Goal: Information Seeking & Learning: Learn about a topic

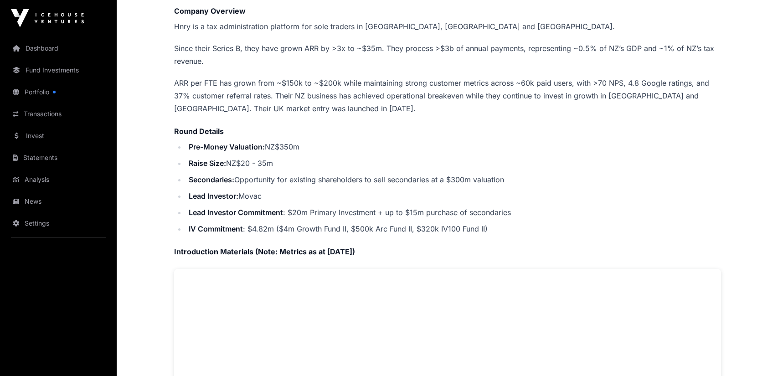
scroll to position [228, 0]
drag, startPoint x: 188, startPoint y: 141, endPoint x: 313, endPoint y: 137, distance: 124.5
click at [313, 140] on li "Pre-Money Valuation: NZ$350m" at bounding box center [453, 146] width 535 height 13
drag, startPoint x: 292, startPoint y: 141, endPoint x: 176, endPoint y: 125, distance: 117.7
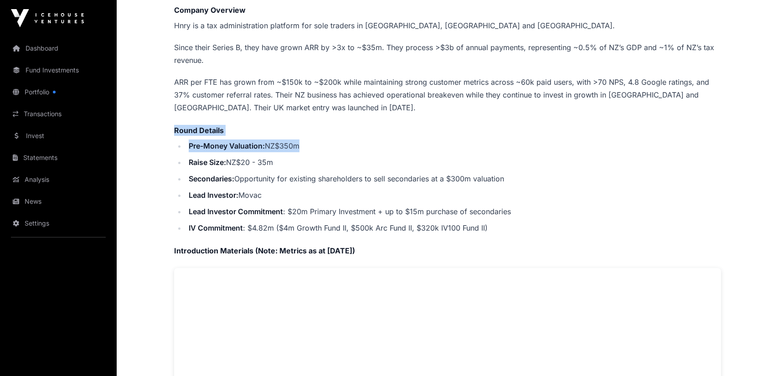
click at [176, 125] on div "Company Overview Hnry is a tax administration platform for sole traders in [GEO…" at bounding box center [447, 290] width 547 height 571
click at [386, 98] on p "ARR per FTE has grown from ~$150k to ~$200k while maintaining strong customer m…" at bounding box center [447, 95] width 547 height 38
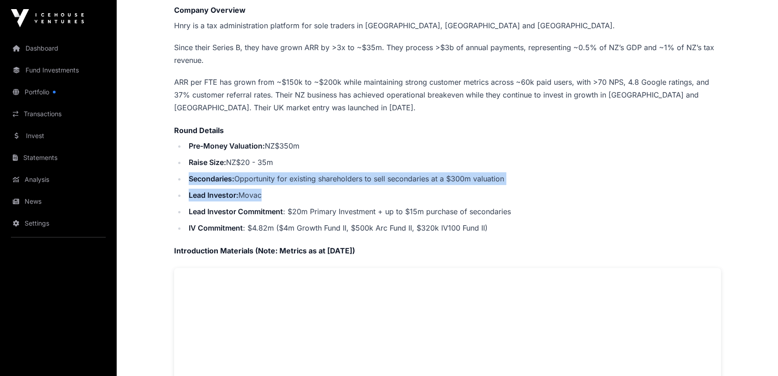
drag, startPoint x: 188, startPoint y: 177, endPoint x: 508, endPoint y: 193, distance: 320.9
click at [508, 193] on ul "Pre-Money Valuation: NZ$350m Raise Size: NZ$20 - 35m Secondaries: Opportunity f…" at bounding box center [447, 187] width 547 height 95
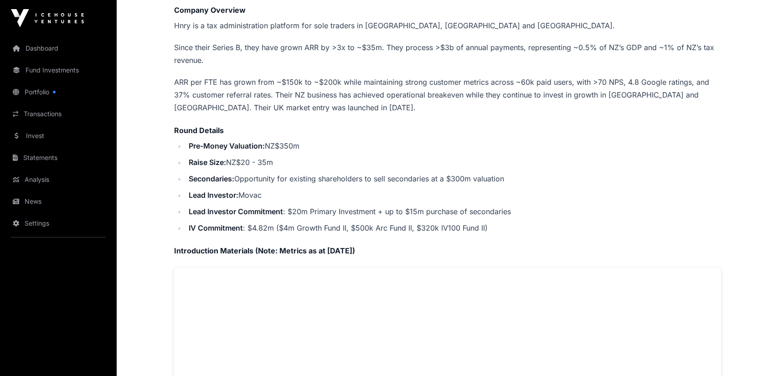
drag, startPoint x: 188, startPoint y: 207, endPoint x: 194, endPoint y: 204, distance: 6.1
click at [191, 207] on strong "Lead Investor Commitment" at bounding box center [236, 211] width 94 height 9
drag, startPoint x: 241, startPoint y: 190, endPoint x: 263, endPoint y: 197, distance: 22.6
click at [263, 197] on li "Lead Investor: Movac" at bounding box center [453, 195] width 535 height 13
copy li "Movac"
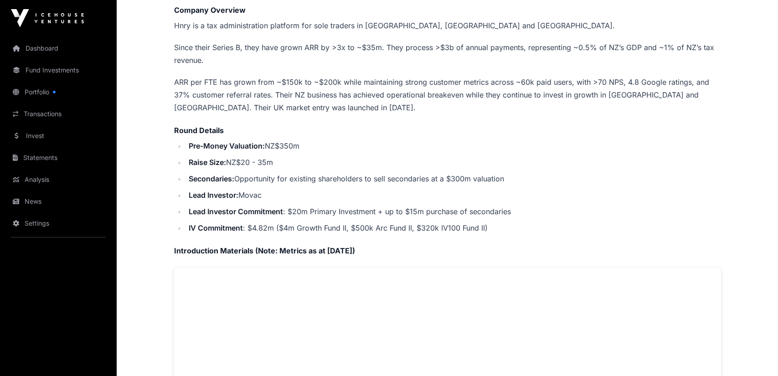
click at [455, 92] on p "ARR per FTE has grown from ~$150k to ~$200k while maintaining strong customer m…" at bounding box center [447, 95] width 547 height 38
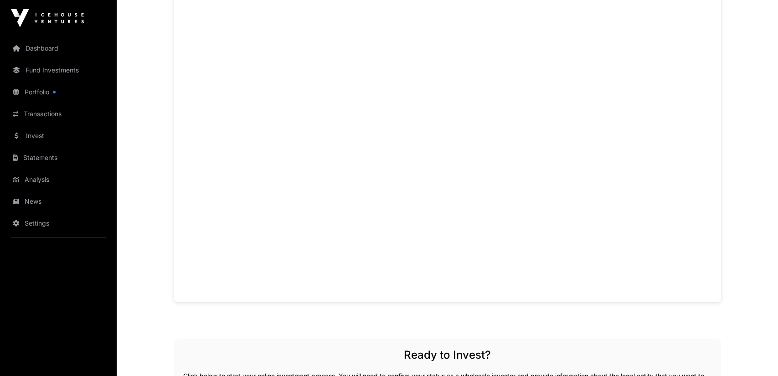
scroll to position [456, 0]
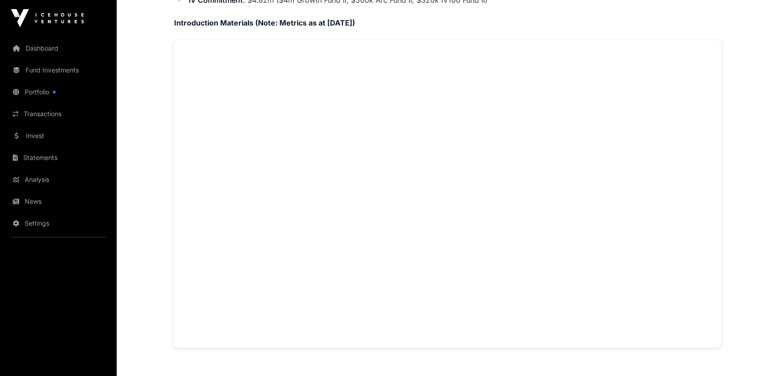
drag, startPoint x: 734, startPoint y: 174, endPoint x: 718, endPoint y: 176, distance: 16.1
click at [731, 174] on div "Offers [PERSON_NAME] Direct Hnry is a tax administration platform for sole trad…" at bounding box center [448, 151] width 584 height 1140
drag, startPoint x: 740, startPoint y: 174, endPoint x: 716, endPoint y: 176, distance: 24.3
click at [734, 175] on main "Offers [PERSON_NAME] Direct Hnry is a tax administration platform for sole trad…" at bounding box center [448, 183] width 662 height 1205
drag, startPoint x: 729, startPoint y: 110, endPoint x: 720, endPoint y: 136, distance: 27.3
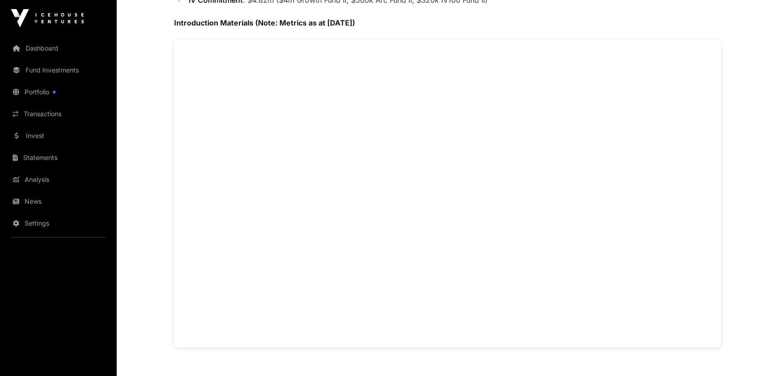
click at [729, 115] on div "Offers [PERSON_NAME] Direct Hnry is a tax administration platform for sole trad…" at bounding box center [448, 151] width 584 height 1140
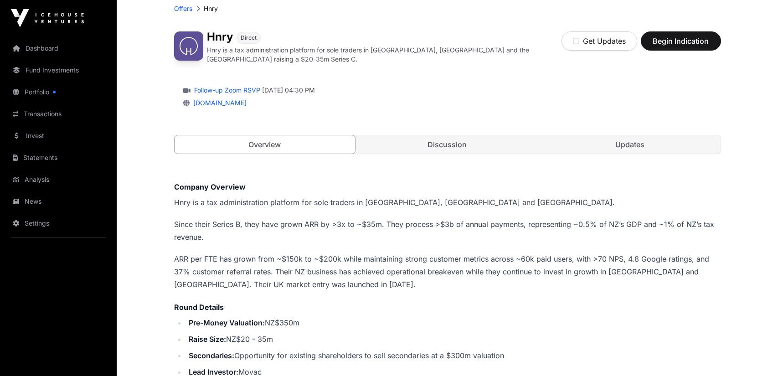
scroll to position [46, 0]
